Goal: Feedback & Contribution: Submit feedback/report problem

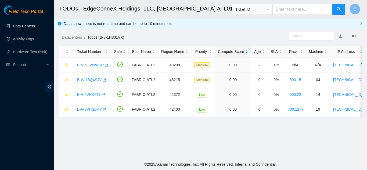
click at [19, 26] on link "Data Centers" at bounding box center [24, 26] width 22 height 4
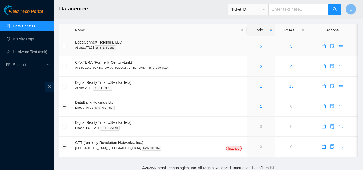
click at [260, 46] on link "5" at bounding box center [261, 46] width 2 height 4
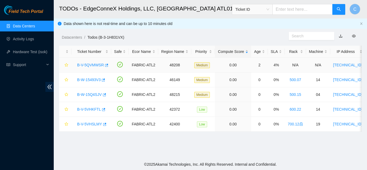
click at [93, 64] on link "B-V-5QVMWSR" at bounding box center [90, 65] width 27 height 4
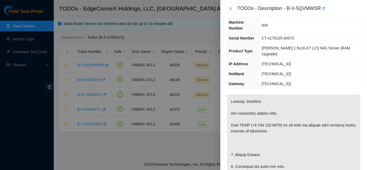
scroll to position [134, 0]
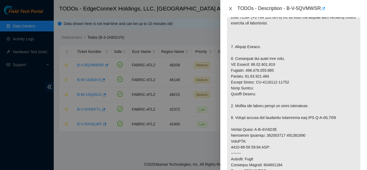
click at [230, 8] on icon "close" at bounding box center [230, 8] width 4 height 4
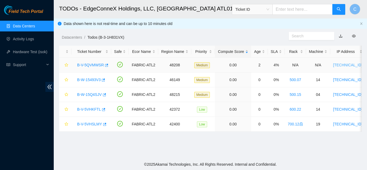
scroll to position [142, 0]
click at [220, 144] on main "TODOs - EdgeConneX Holdings, LLC, Atlanta ATL01 Ticket ID C Data shown here is …" at bounding box center [210, 79] width 313 height 159
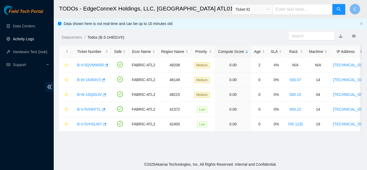
click at [13, 39] on link "Activity Logs" at bounding box center [23, 39] width 21 height 4
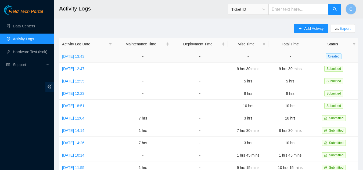
click at [65, 57] on link "[DATE] 13:43" at bounding box center [73, 56] width 22 height 4
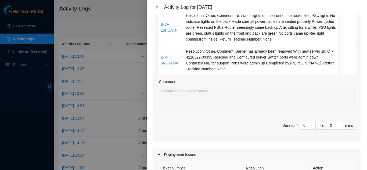
scroll to position [134, 0]
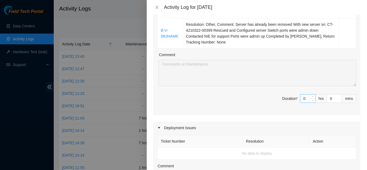
click at [302, 100] on input "0" at bounding box center [307, 99] width 15 height 8
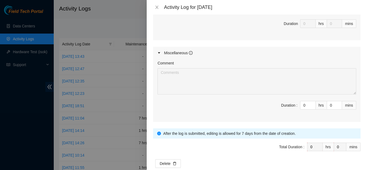
scroll to position [331, 0]
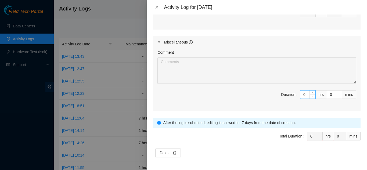
click at [303, 95] on input "0" at bounding box center [307, 94] width 15 height 8
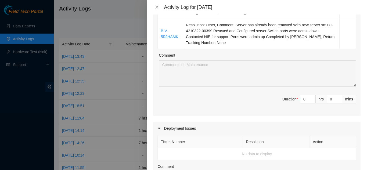
scroll to position [170, 0]
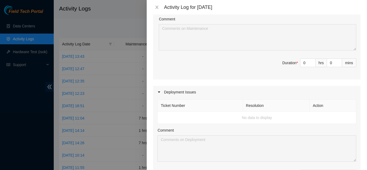
click at [165, 94] on div "Deployment Issues" at bounding box center [256, 92] width 207 height 12
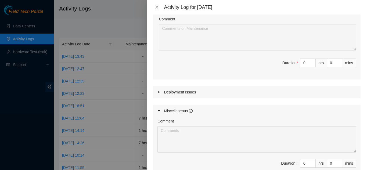
click at [165, 94] on div "Deployment Issues" at bounding box center [256, 92] width 207 height 12
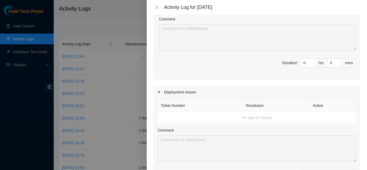
click at [234, 119] on td "No data to display" at bounding box center [257, 118] width 198 height 12
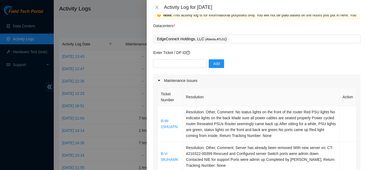
scroll to position [9, 0]
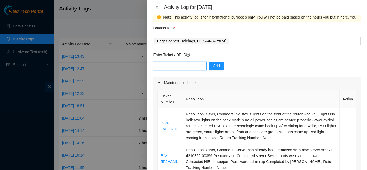
paste input "DP84532"
type input "DP84532"
click at [216, 67] on button "Add" at bounding box center [216, 65] width 15 height 9
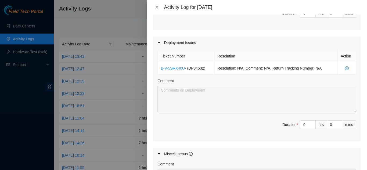
scroll to position [224, 0]
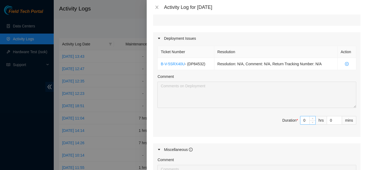
click at [301, 121] on input "0" at bounding box center [307, 120] width 15 height 8
type input "1"
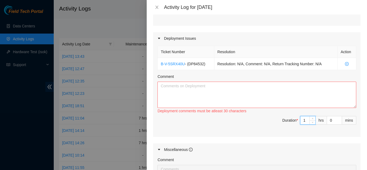
type input "1"
click at [229, 103] on textarea "Comment" at bounding box center [256, 95] width 199 height 26
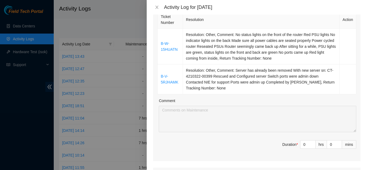
scroll to position [89, 0]
click at [303, 143] on input "0" at bounding box center [307, 144] width 15 height 8
type input "03"
type input "4"
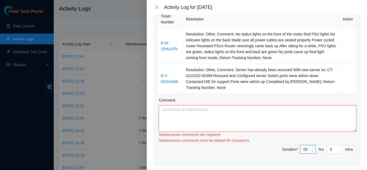
type input "3"
click at [191, 112] on textarea "Comment" at bounding box center [257, 118] width 197 height 26
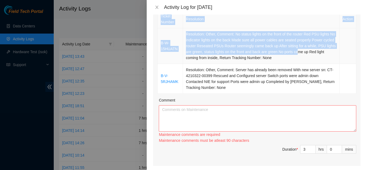
drag, startPoint x: 174, startPoint y: 38, endPoint x: 325, endPoint y: 51, distance: 151.2
click at [316, 52] on div "Ticket Number Resolution Action B-W-15HUATN Resolution: Other, Comment: No stat…" at bounding box center [256, 87] width 207 height 157
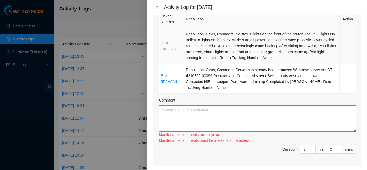
click at [325, 51] on td "Resolution: Other, Comment: No status lights on the front of the router Red PSU…" at bounding box center [261, 46] width 157 height 36
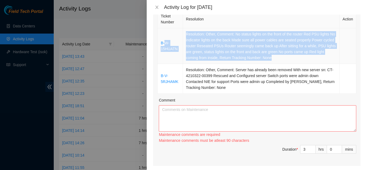
drag, startPoint x: 173, startPoint y: 31, endPoint x: 319, endPoint y: 57, distance: 148.8
click at [319, 57] on tr "B-W-15HUATN Resolution: Other, Comment: No status lights on the front of the ro…" at bounding box center [257, 46] width 198 height 36
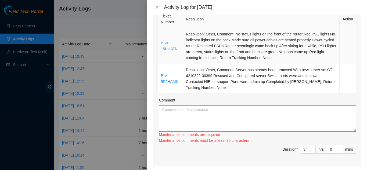
click at [160, 36] on td "B-W-15HUATN" at bounding box center [170, 46] width 25 height 36
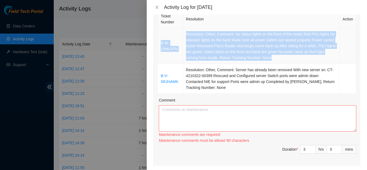
drag, startPoint x: 159, startPoint y: 36, endPoint x: 336, endPoint y: 58, distance: 179.1
click at [336, 58] on tr "B-W-15HUATN Resolution: Other, Comment: No status lights on the front of the ro…" at bounding box center [257, 46] width 198 height 36
copy tr "B-W-15HUATN Resolution: Other, Comment: No status lights on the front of the ro…"
click at [230, 116] on textarea "Comment" at bounding box center [257, 118] width 197 height 26
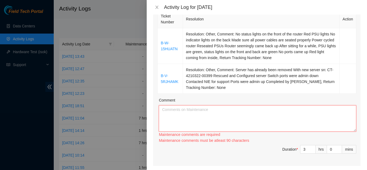
paste textarea "B-W-15HUATN Resolution: Other, Comment: No status lights on the front of the ro…"
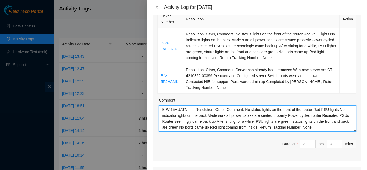
scroll to position [10, 0]
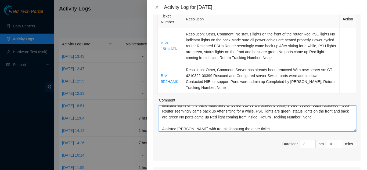
click at [218, 129] on textarea "B-W-15HUATN Resolution: Other, Comment: No status lights on the front of the ro…" at bounding box center [257, 118] width 197 height 26
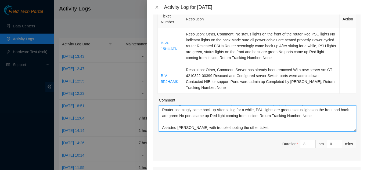
scroll to position [12, 0]
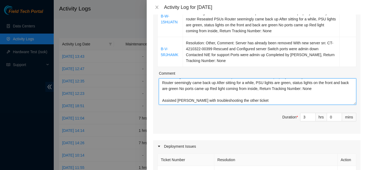
type textarea "B-W-15HUATN Resolution: Other, Comment: No status lights on the front of the ro…"
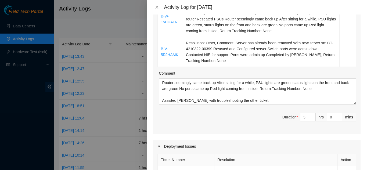
click at [210, 130] on div "Ticket Number Resolution Action B-W-15HUATN Resolution: Other, Comment: No stat…" at bounding box center [256, 58] width 207 height 152
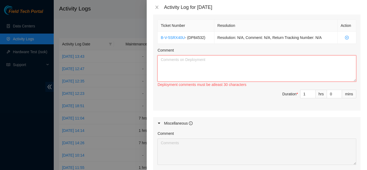
click at [180, 68] on textarea "Comment" at bounding box center [256, 68] width 199 height 26
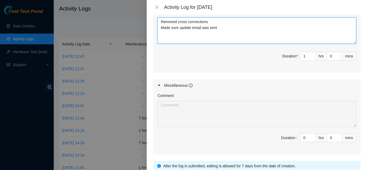
scroll to position [331, 0]
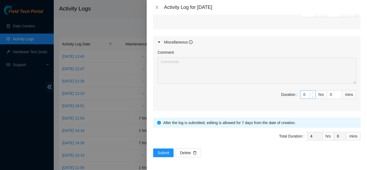
type textarea "Removed cross connections Made sure update email was sent"
click at [301, 95] on input "0" at bounding box center [307, 94] width 15 height 8
type input "05"
type input "9"
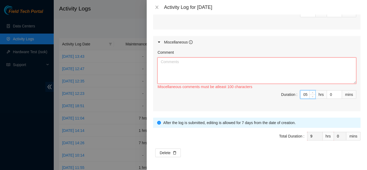
type input "5"
click at [232, 69] on textarea "Comment" at bounding box center [256, 70] width 199 height 26
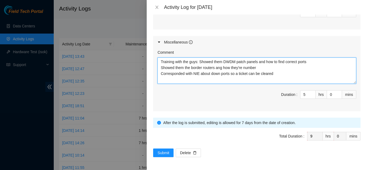
click at [259, 68] on textarea "Training with the guys: Showed them DWDM patch panels and how to find correct p…" at bounding box center [256, 70] width 199 height 26
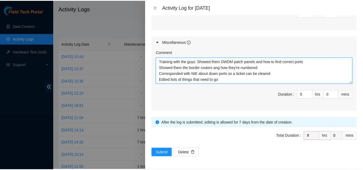
scroll to position [4, 0]
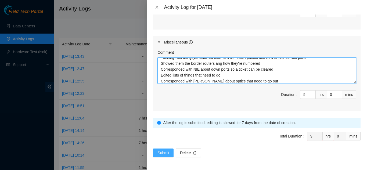
type textarea "Training with the guys: Showed them DWDM patch panels and how to find correct p…"
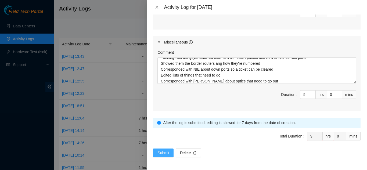
click at [166, 157] on button "Submit" at bounding box center [163, 152] width 20 height 9
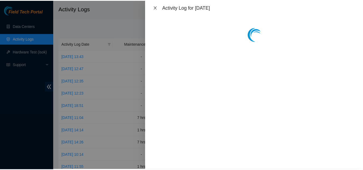
scroll to position [0, 0]
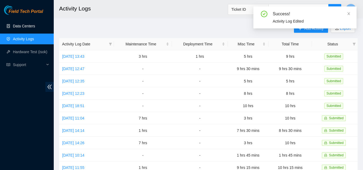
click at [14, 27] on link "Data Centers" at bounding box center [24, 26] width 22 height 4
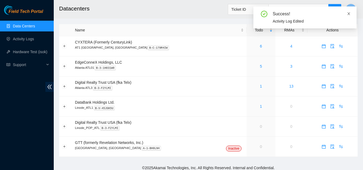
click at [349, 13] on icon "close" at bounding box center [349, 14] width 4 height 4
